Goal: Transaction & Acquisition: Purchase product/service

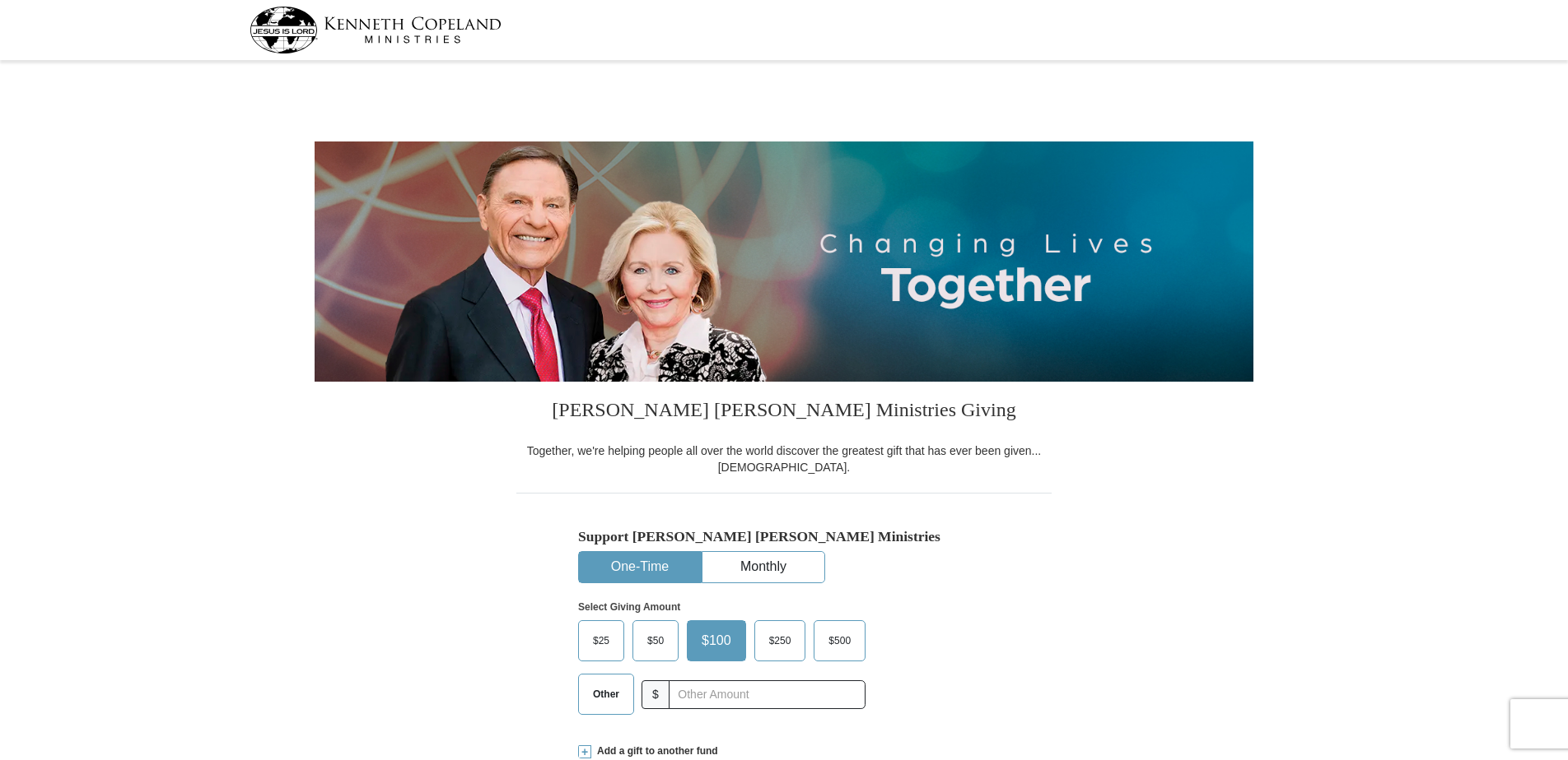
select select "SC"
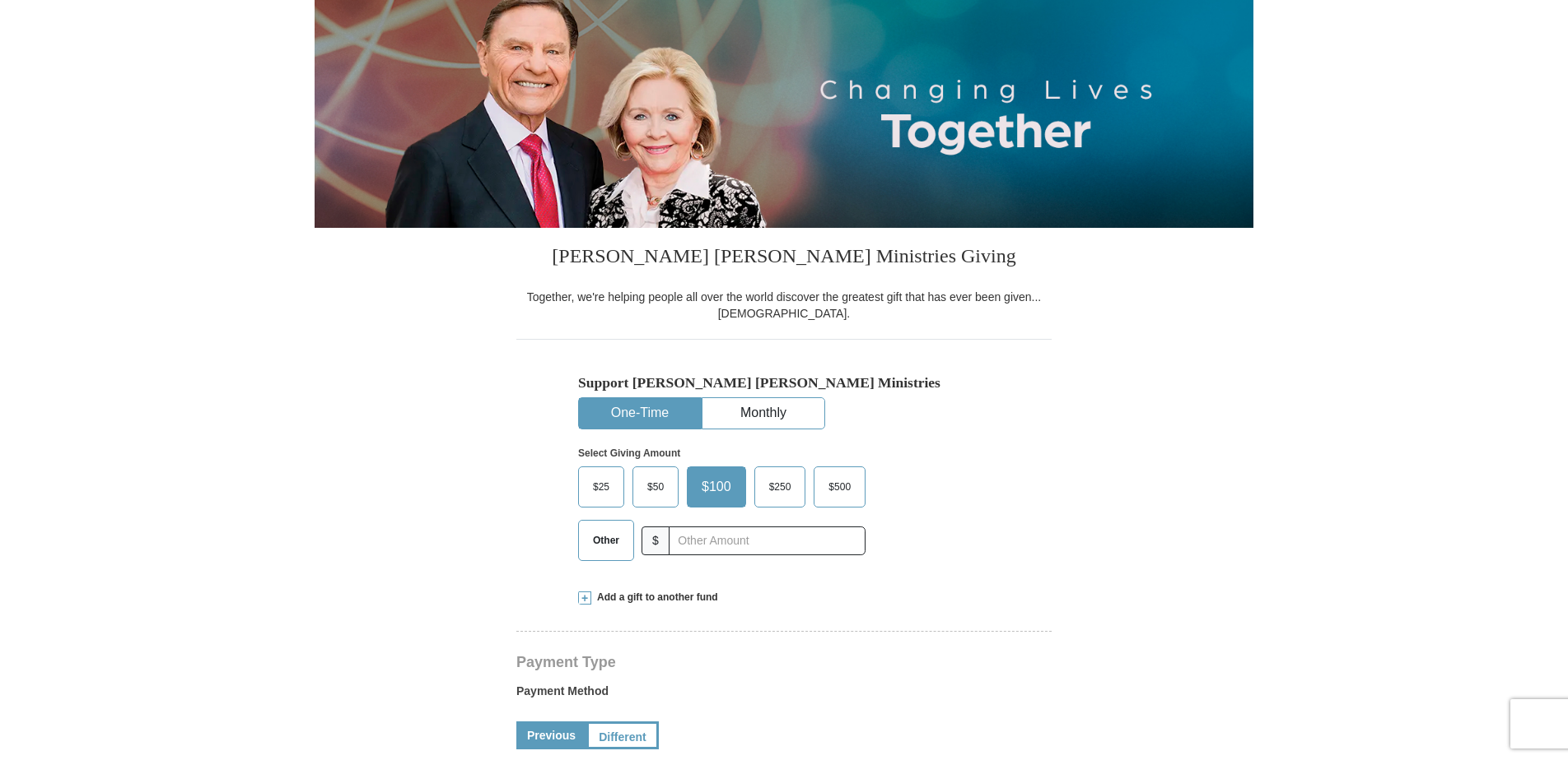
scroll to position [247, 0]
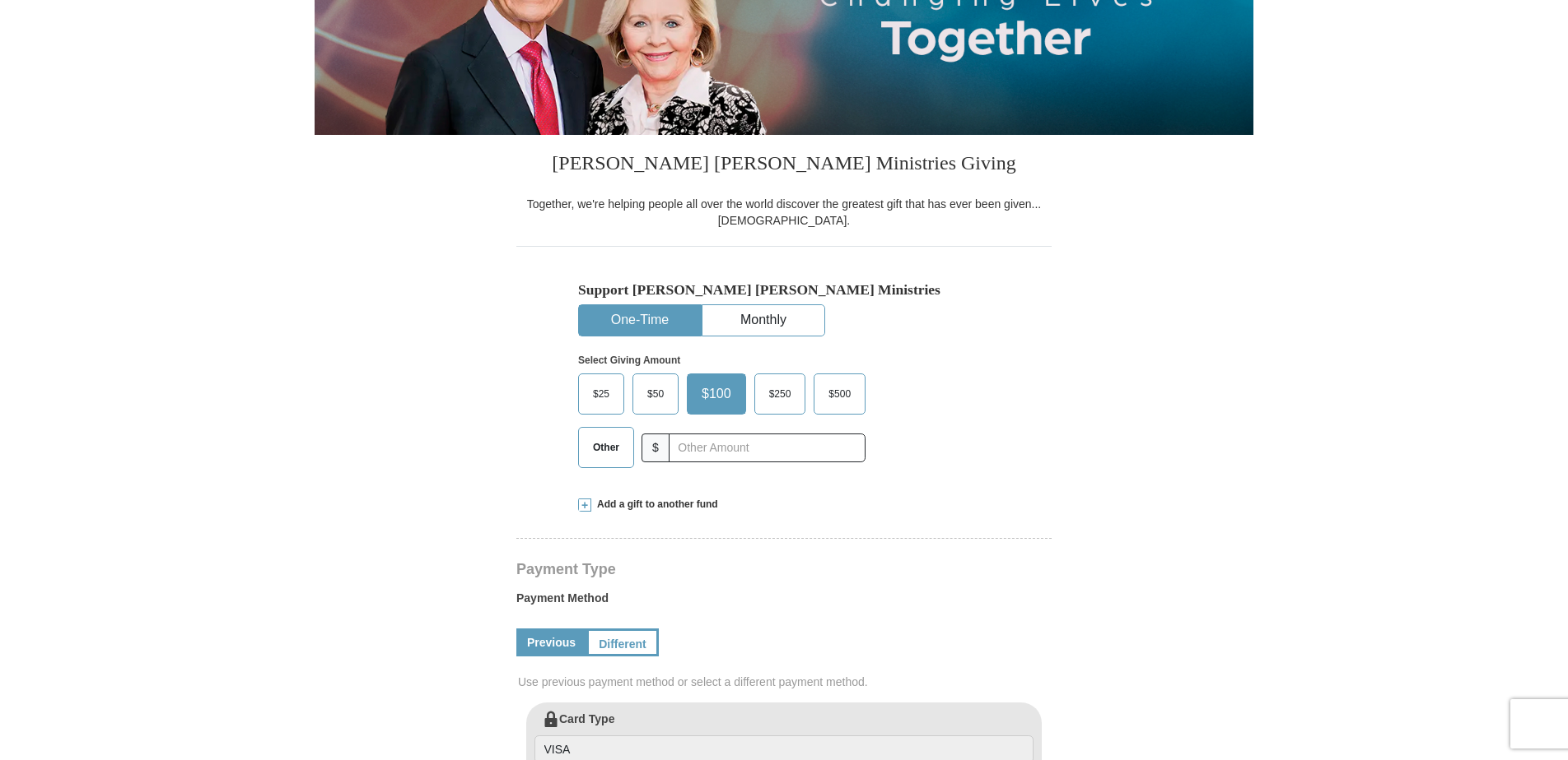
click at [581, 506] on span at bounding box center [584, 505] width 13 height 13
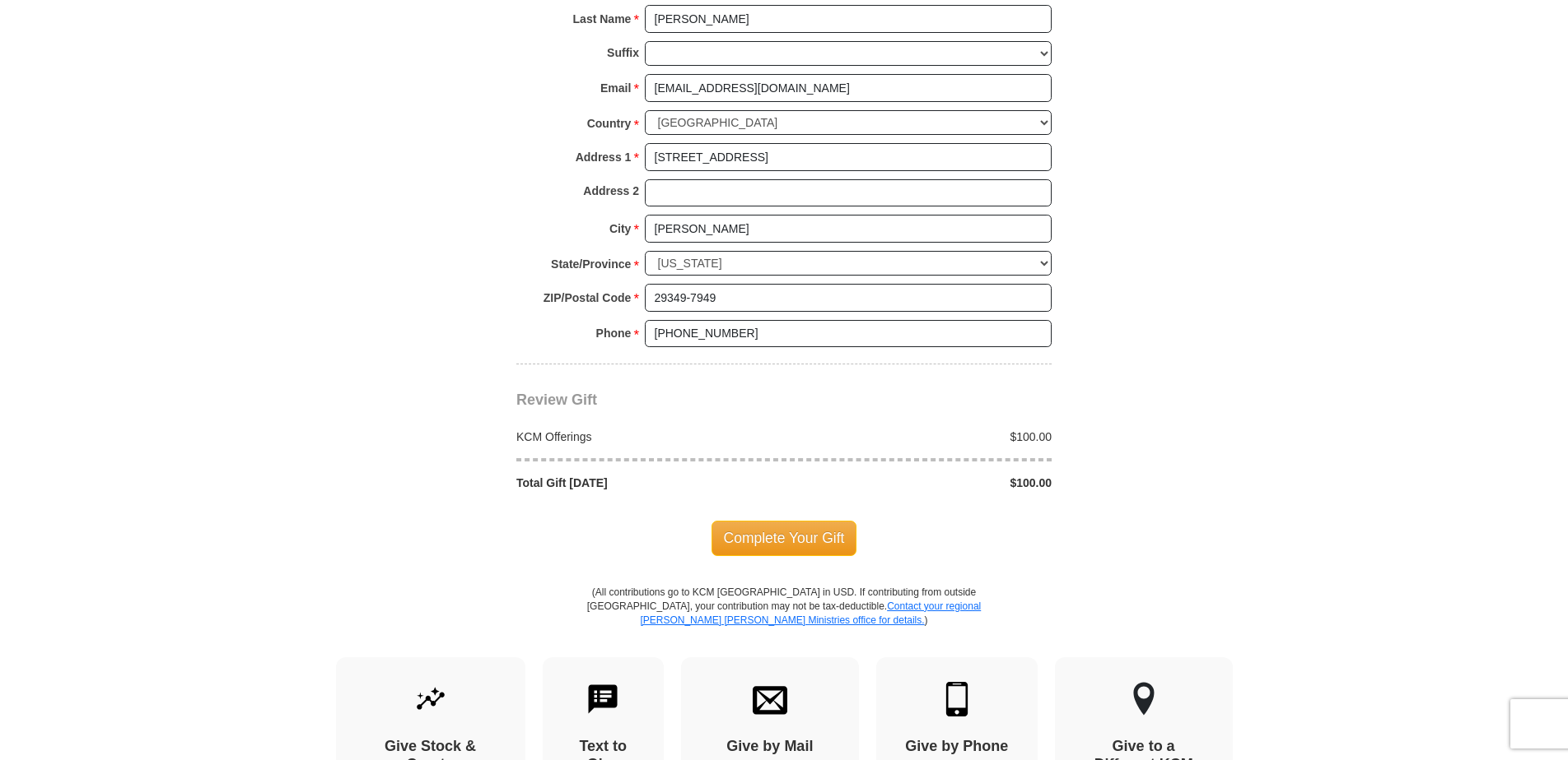
scroll to position [1457, 0]
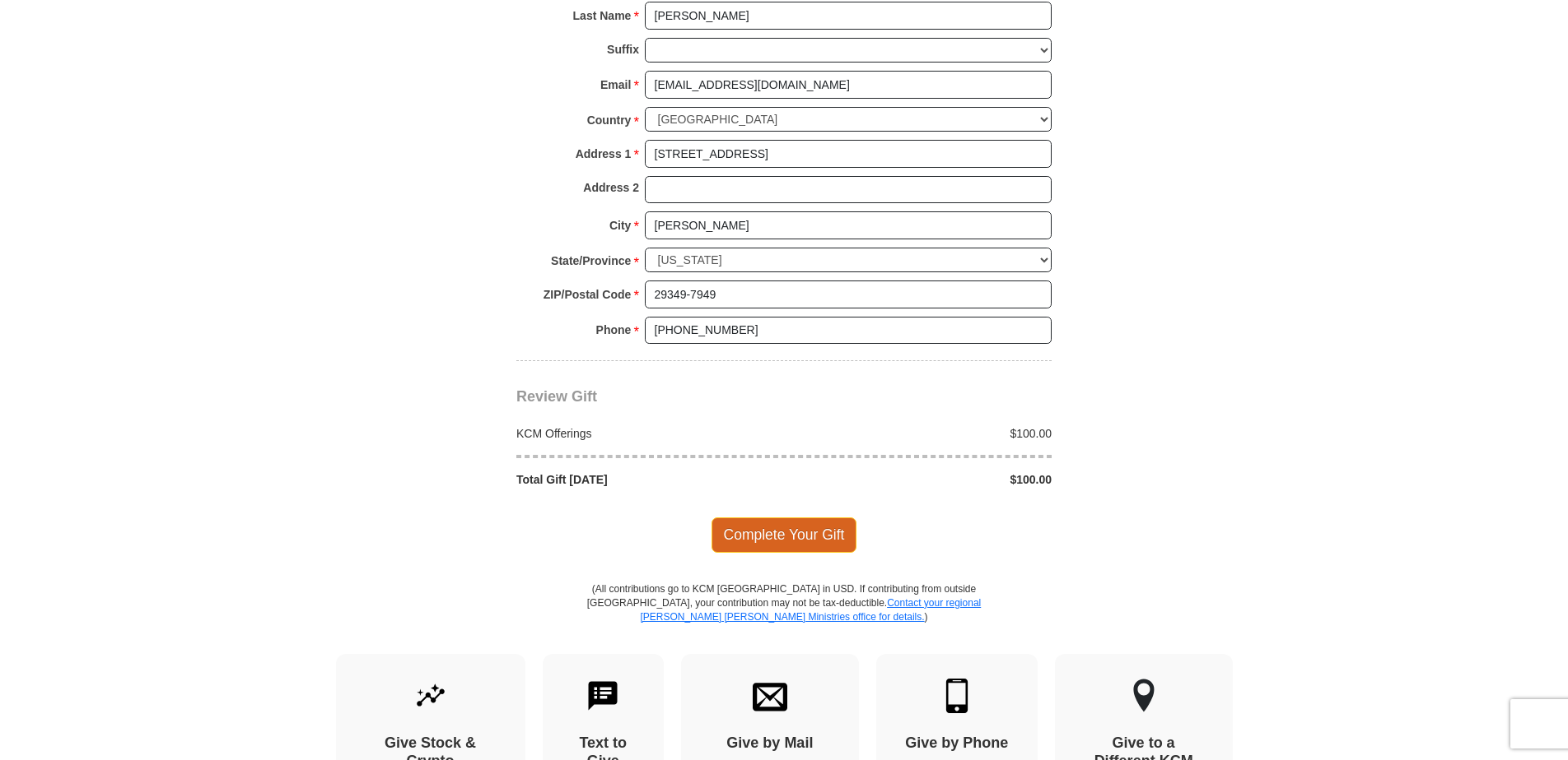
click at [795, 521] on span "Complete Your Gift" at bounding box center [784, 535] width 146 height 35
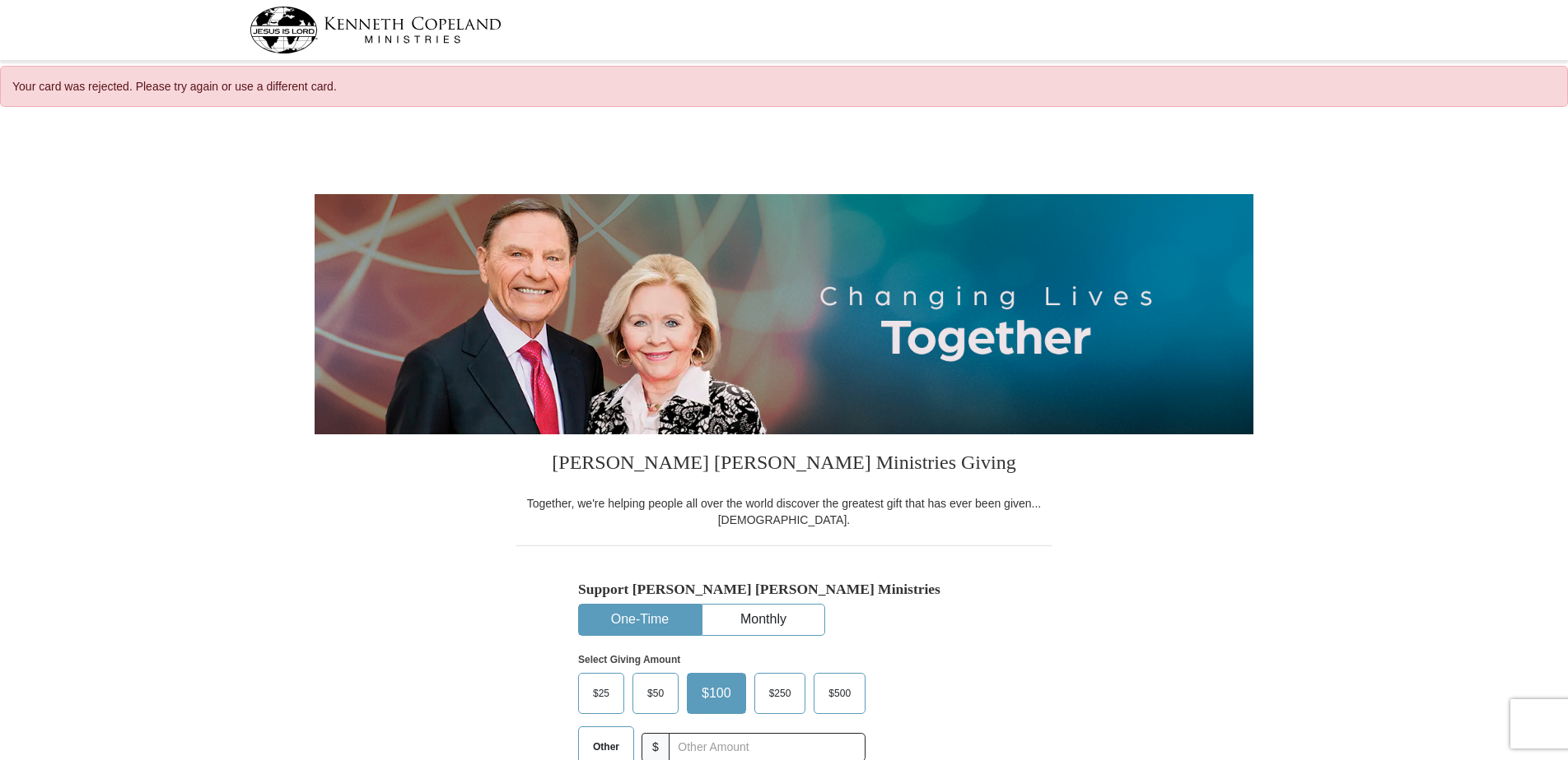
select select "SC"
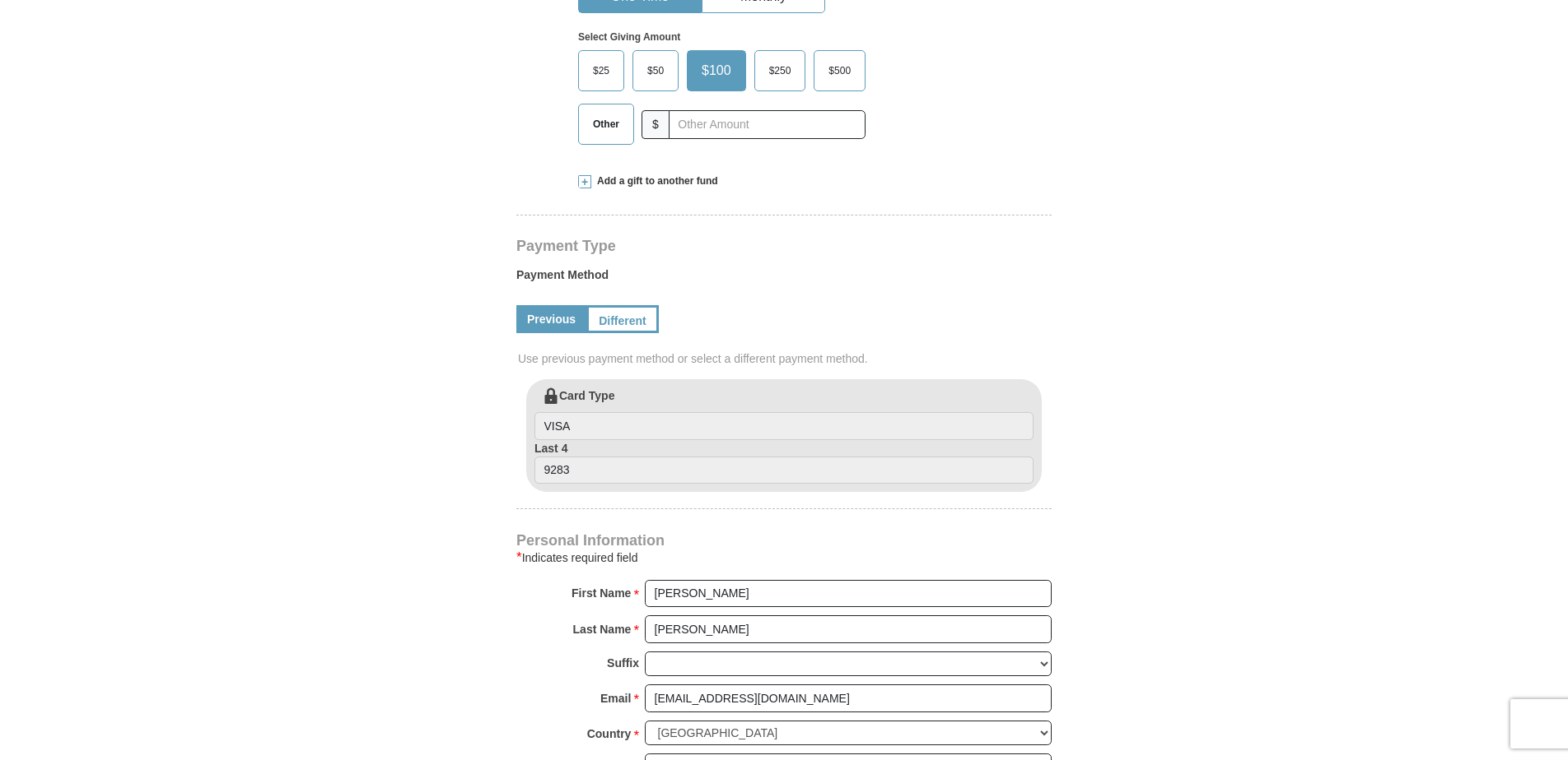
scroll to position [639, 0]
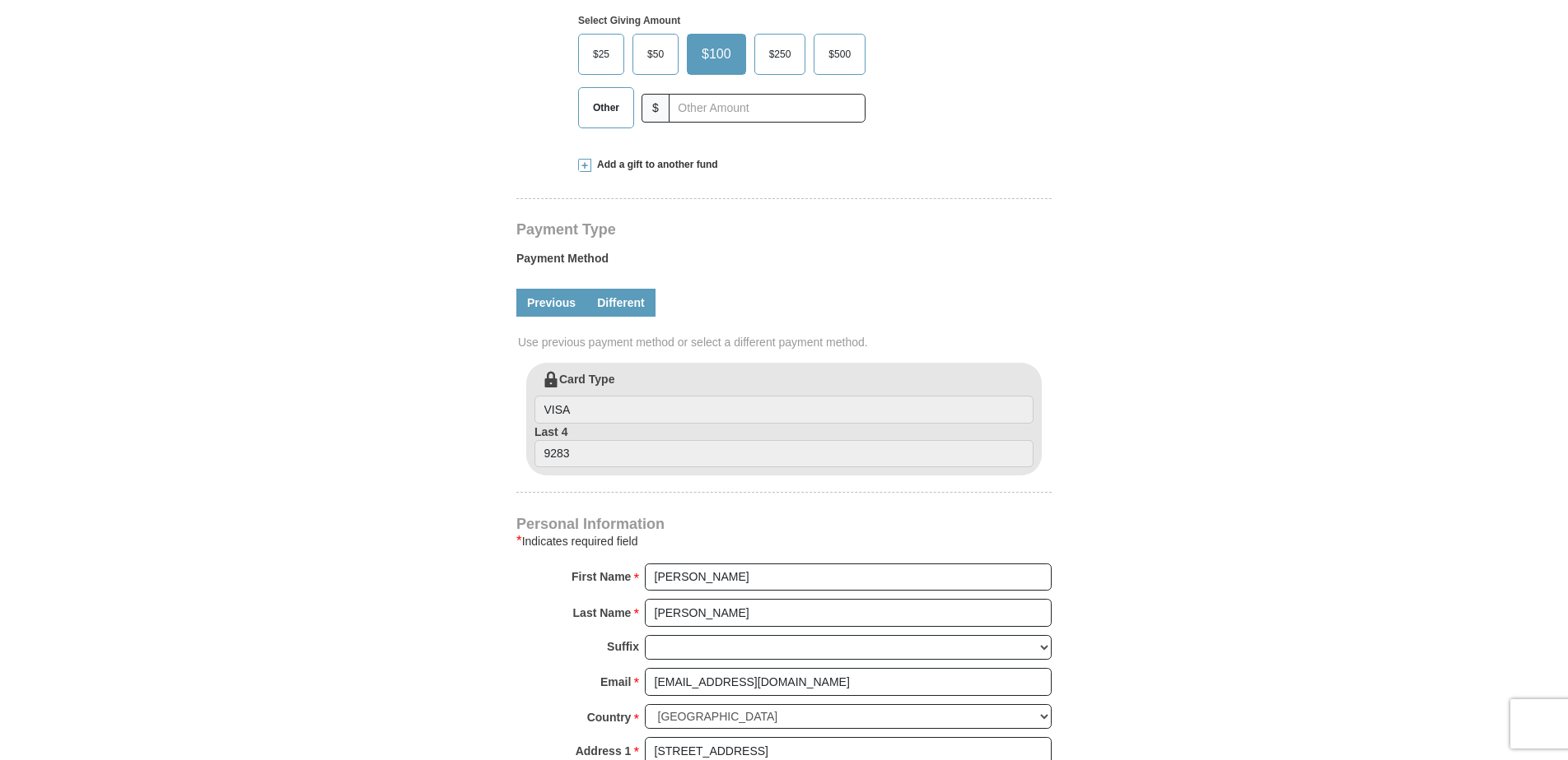
click at [616, 308] on link "Different" at bounding box center [620, 302] width 69 height 28
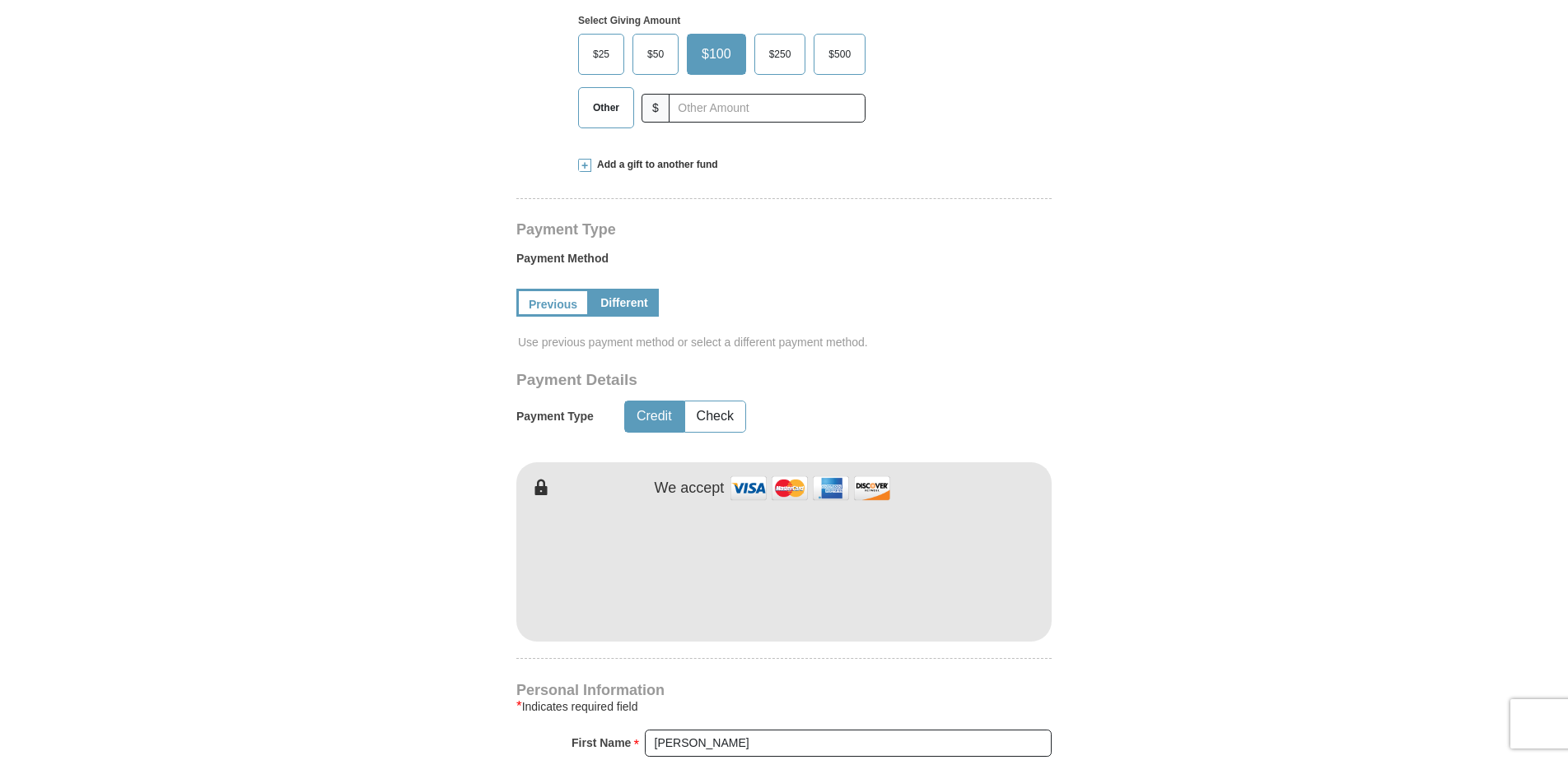
drag, startPoint x: 1239, startPoint y: 535, endPoint x: 1193, endPoint y: 521, distance: 48.1
click at [1237, 535] on form "Kenneth Copeland Ministries Giving Together, we're helping people all over the …" at bounding box center [784, 525] width 938 height 2092
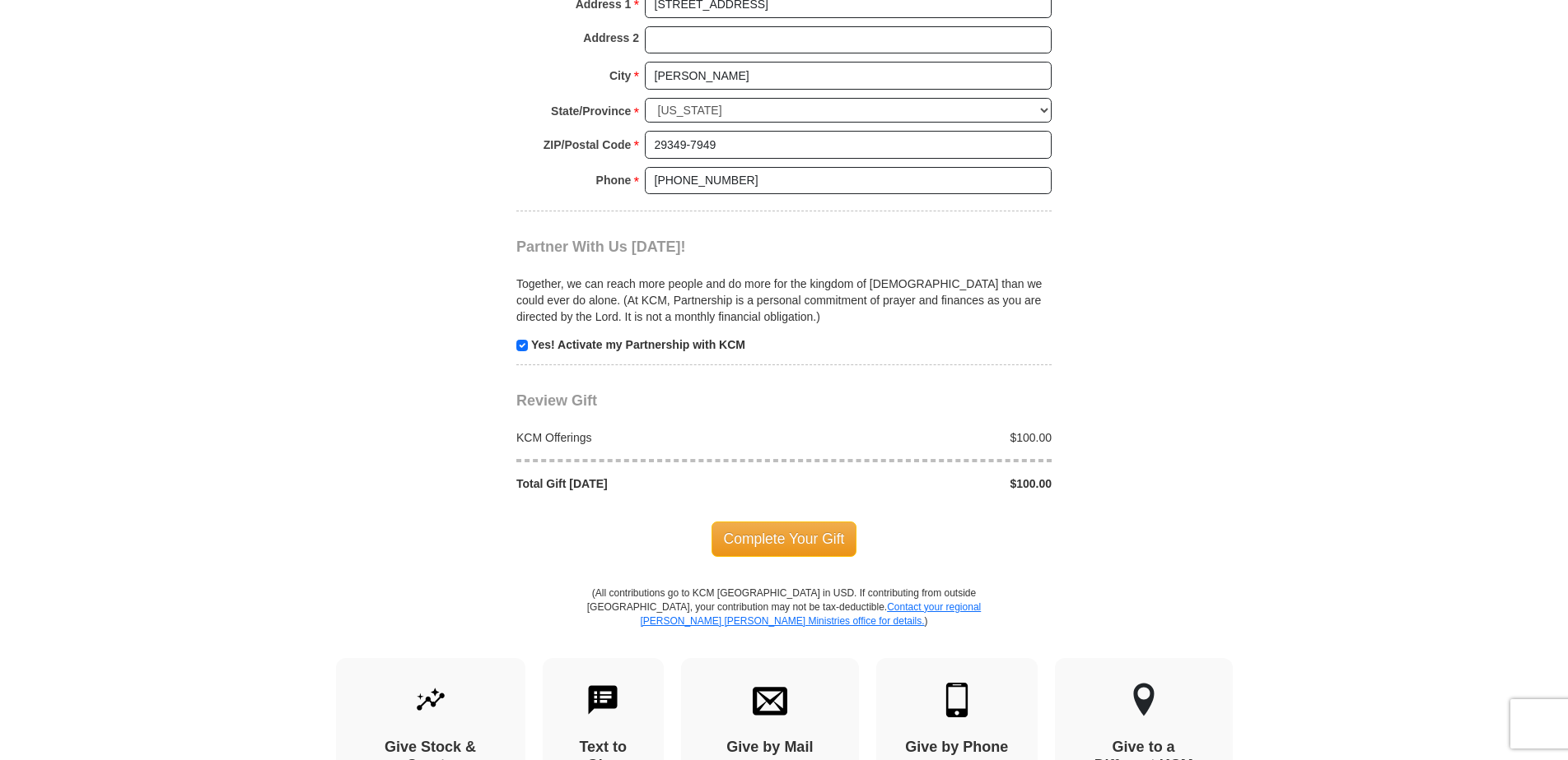
scroll to position [1557, 0]
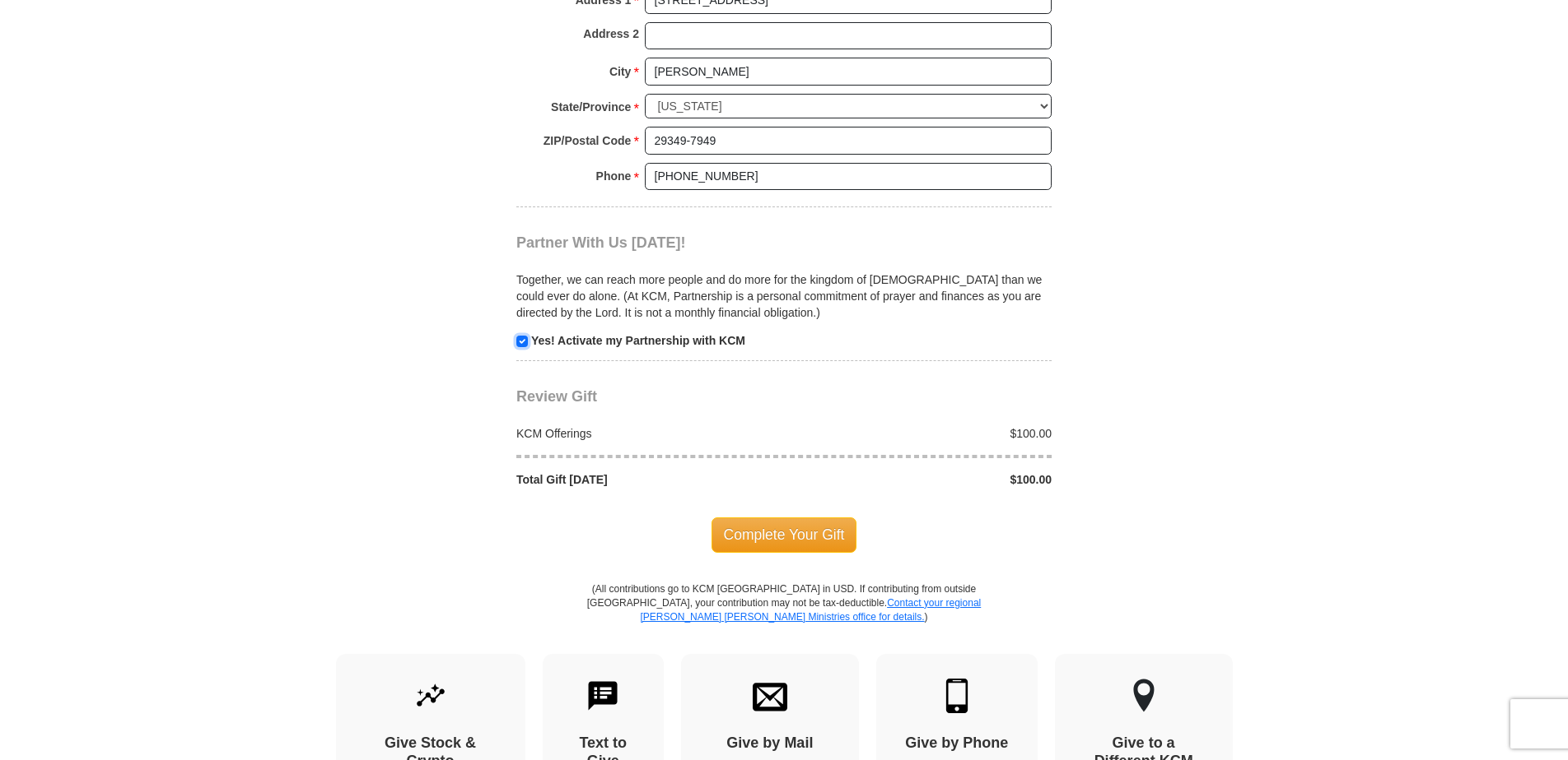
click at [517, 344] on input "checkbox" at bounding box center [522, 341] width 12 height 12
checkbox input "false"
click at [743, 532] on span "Complete Your Gift" at bounding box center [784, 535] width 146 height 35
